Goal: Check status: Check status

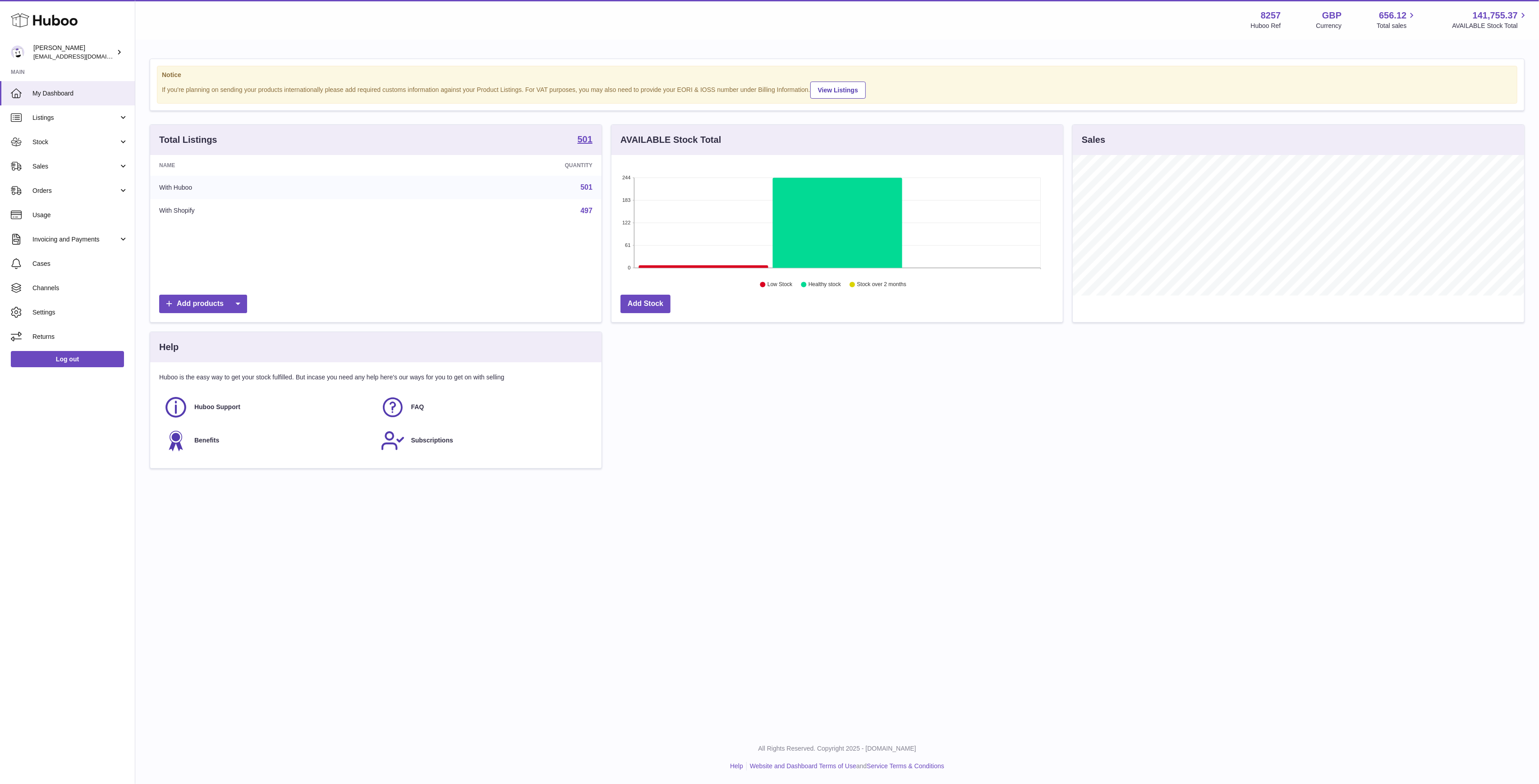
scroll to position [140, 452]
drag, startPoint x: 109, startPoint y: 143, endPoint x: 105, endPoint y: 149, distance: 7.2
click at [109, 143] on span "Stock" at bounding box center [75, 142] width 86 height 8
click at [71, 225] on link "Delivery History" at bounding box center [68, 231] width 135 height 22
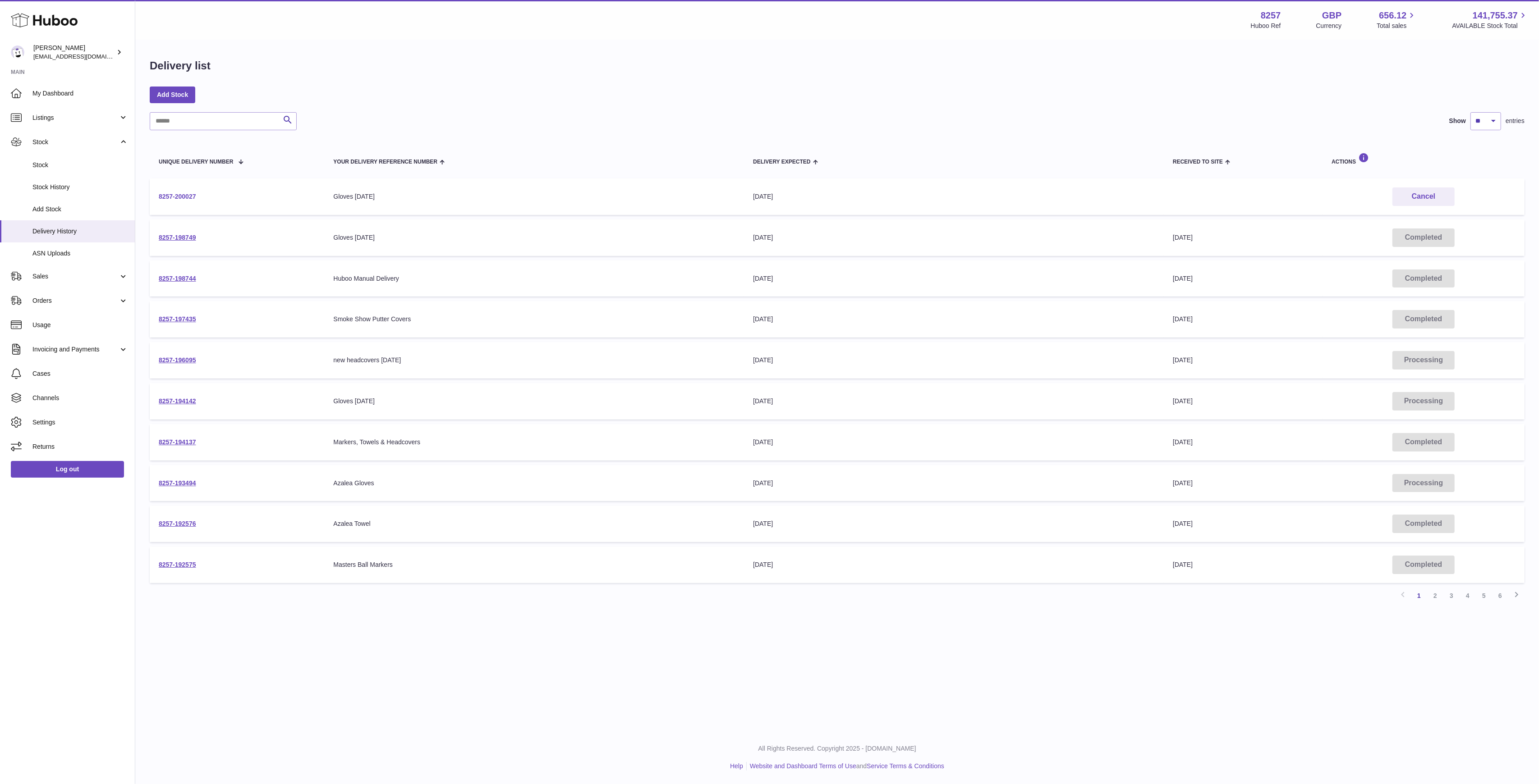
click at [163, 199] on link "8257-200027" at bounding box center [177, 196] width 38 height 7
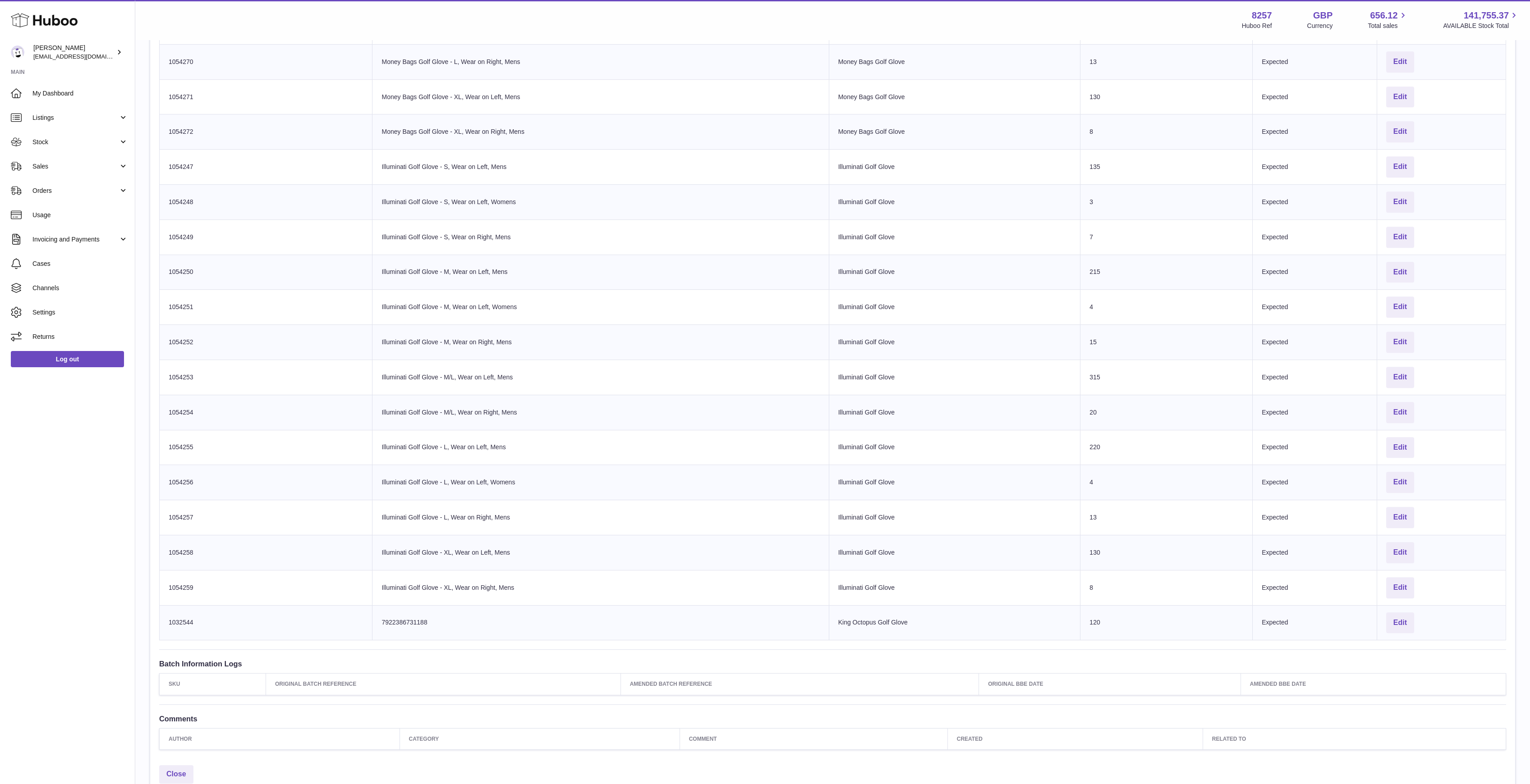
scroll to position [1805, 0]
